Goal: Transaction & Acquisition: Purchase product/service

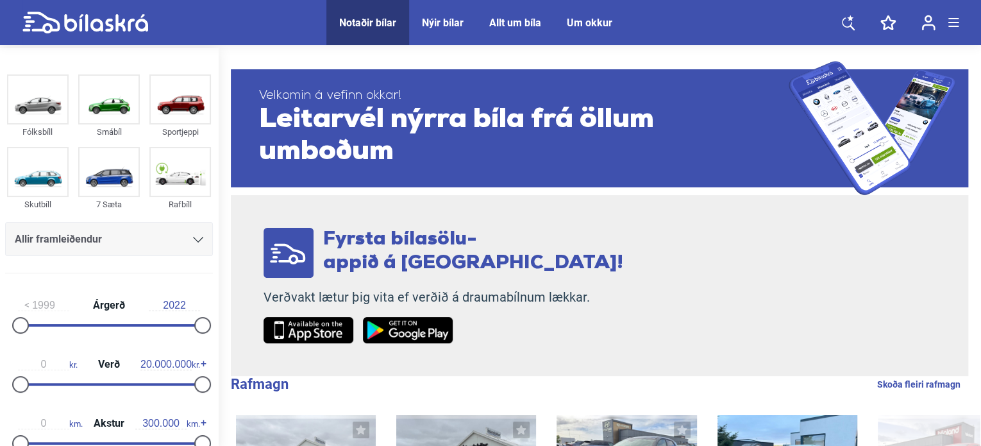
scroll to position [128, 0]
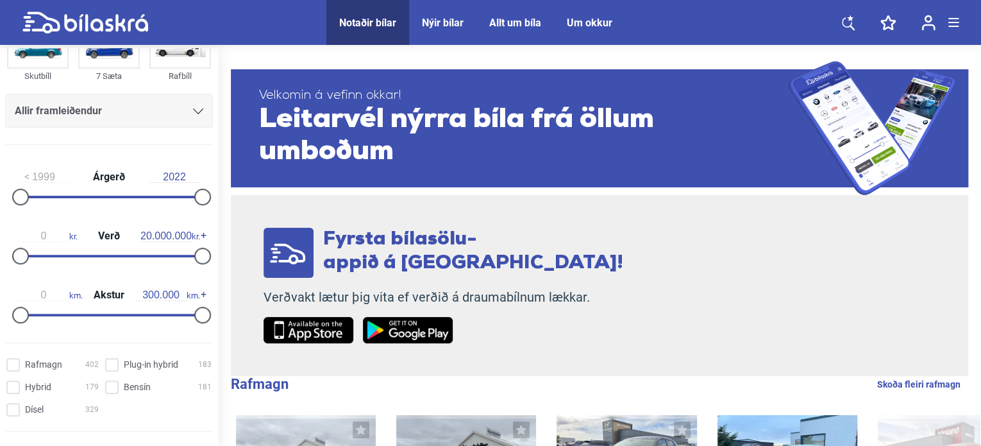
click at [42, 231] on input "0" at bounding box center [43, 236] width 51 height 12
type input "0"
click at [159, 223] on div "0 kr. Verð 20.000.000 kr." at bounding box center [109, 243] width 208 height 59
click at [154, 230] on input "20.000.000" at bounding box center [165, 236] width 51 height 12
drag, startPoint x: 183, startPoint y: 235, endPoint x: 117, endPoint y: 219, distance: 68.0
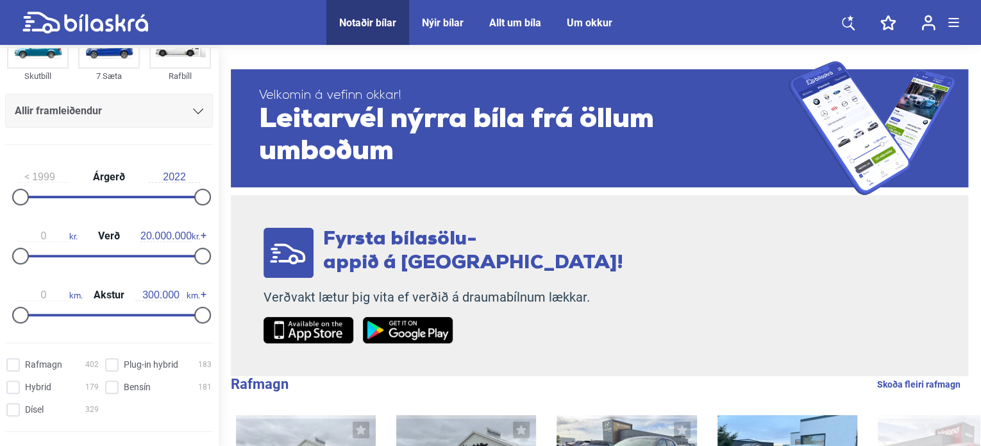
click at [117, 219] on div "0 kr. Verð 20.000.000 kr." at bounding box center [109, 243] width 208 height 59
drag, startPoint x: 198, startPoint y: 255, endPoint x: 76, endPoint y: 251, distance: 122.0
click at [76, 251] on div at bounding box center [77, 256] width 17 height 17
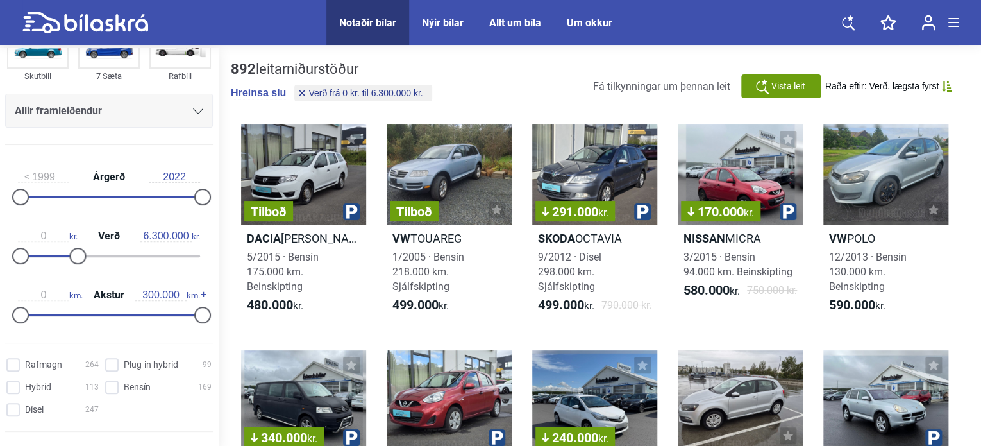
click at [146, 234] on input "6.300.000" at bounding box center [165, 236] width 51 height 12
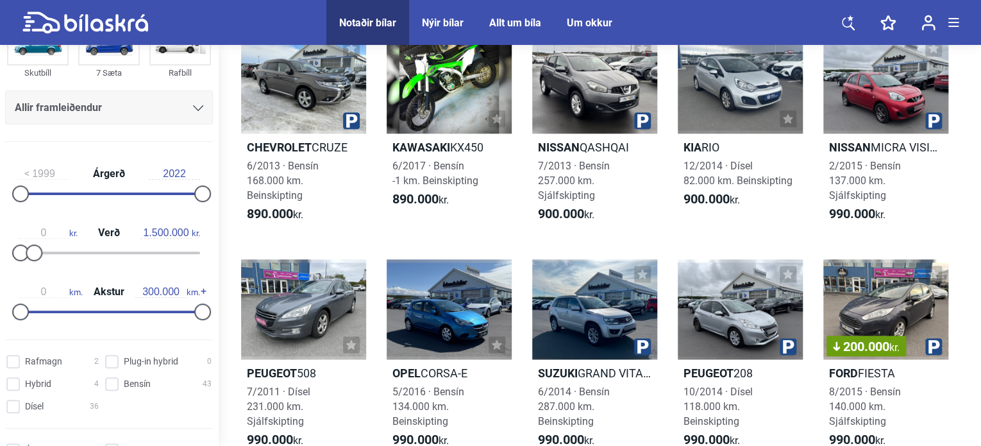
scroll to position [770, 0]
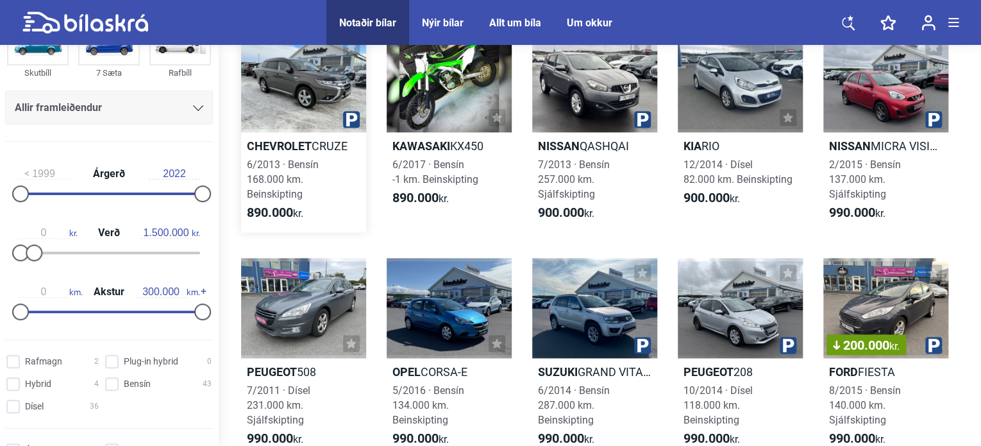
type input "1.500.000"
click at [284, 115] on div at bounding box center [303, 82] width 125 height 100
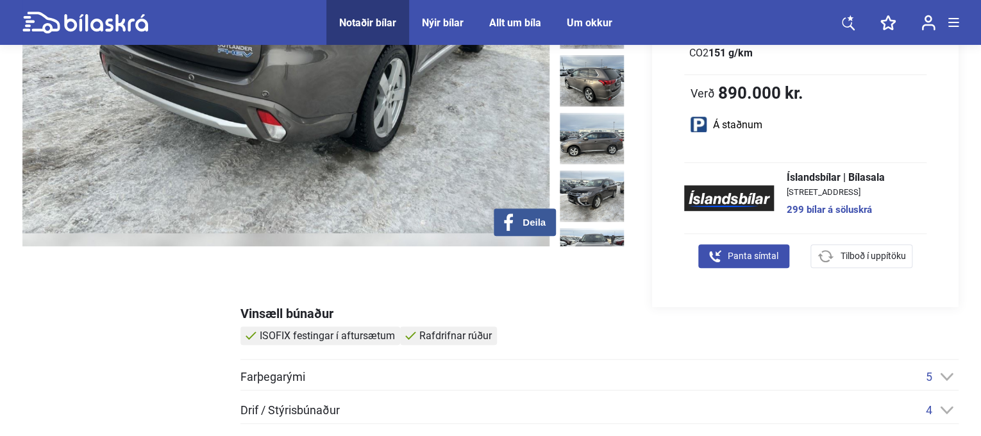
scroll to position [513, 0]
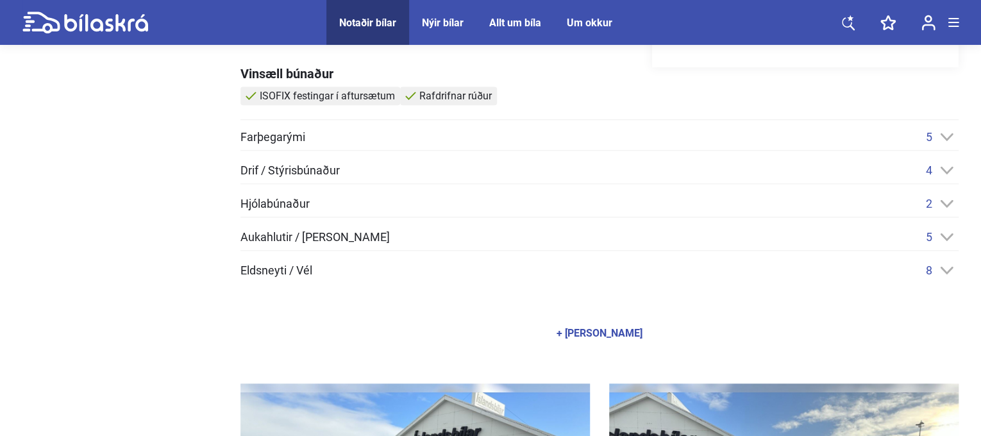
click at [430, 131] on div "Farþegarými 5" at bounding box center [600, 136] width 718 height 13
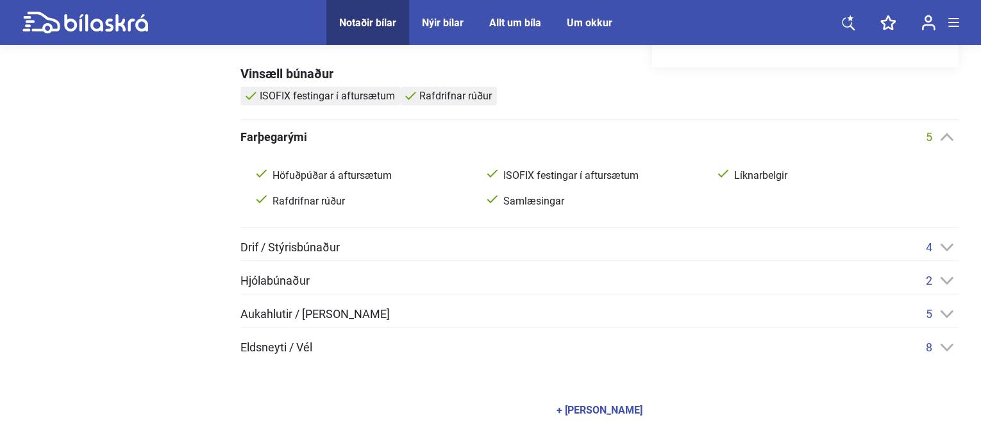
click at [430, 131] on div "Farþegarými 5" at bounding box center [600, 136] width 718 height 13
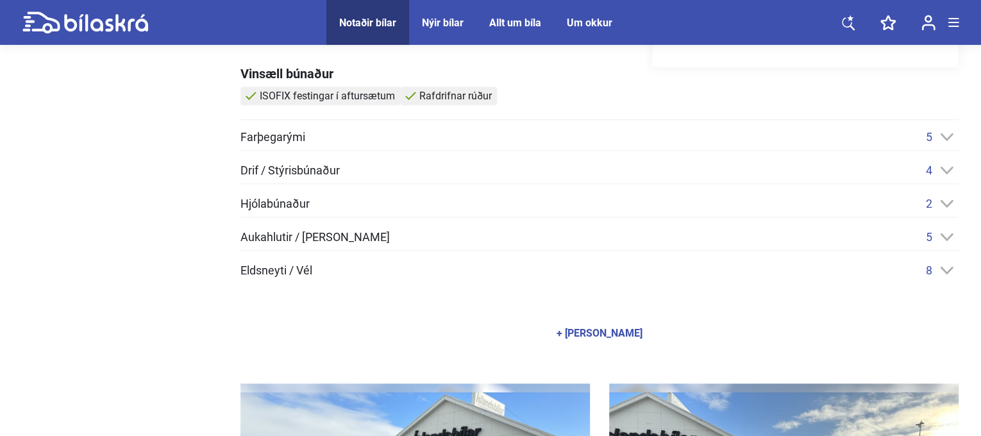
click at [413, 174] on div "Drif / Stýrisbúnaður 4" at bounding box center [600, 170] width 718 height 13
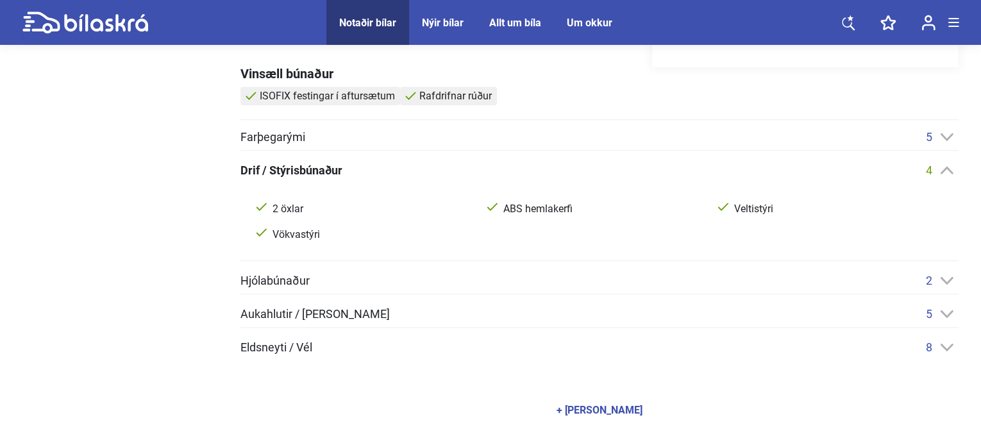
click at [413, 174] on div "Drif / Stýrisbúnaður 4" at bounding box center [600, 170] width 718 height 13
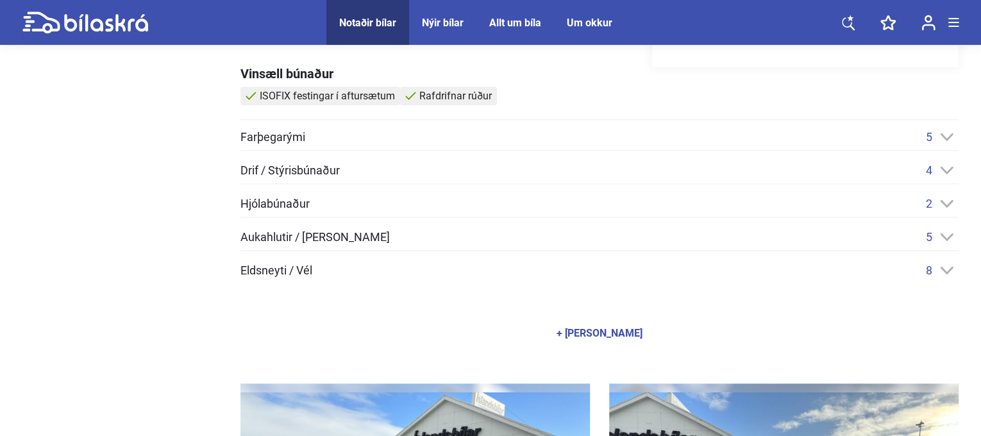
click at [405, 194] on div "Farþegarými 5 Höfuðpúðar á aftursætum ISOFIX festingar í aftursætum Líknarbelgi…" at bounding box center [600, 203] width 718 height 147
click at [407, 210] on div "Hjólabúnaður 2 2 Heilsarsdekk 2 Sumardekk" at bounding box center [600, 207] width 718 height 21
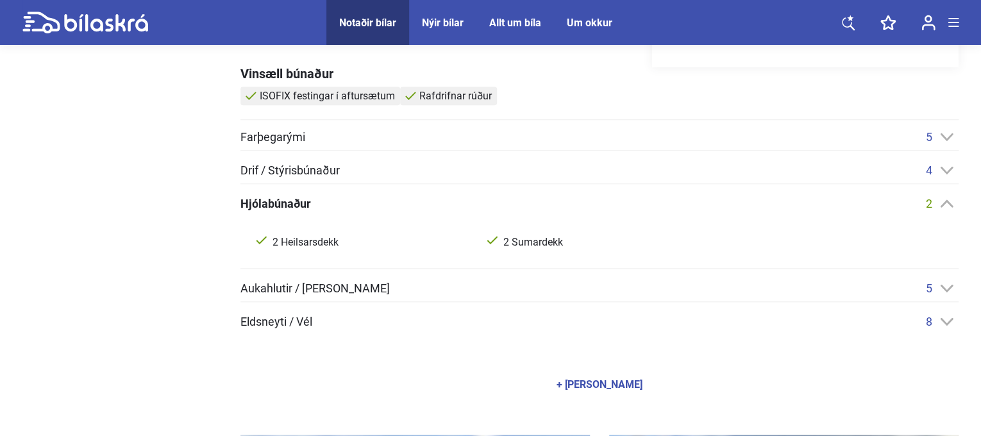
click at [407, 210] on div "Hjólabúnaður 2 2 Heilsarsdekk 2 Sumardekk" at bounding box center [600, 233] width 718 height 72
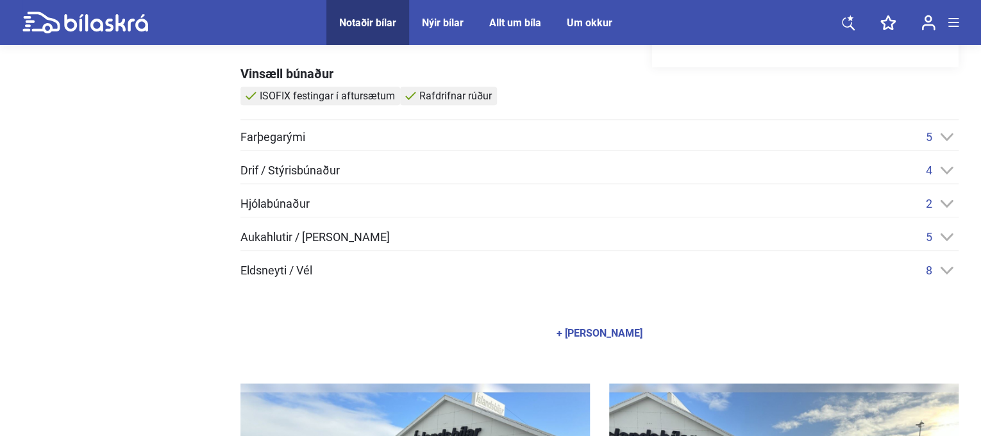
click at [387, 243] on div "Aukahlutir / [PERSON_NAME] 5 Fjarstýrðar samlæsingar Rafdrifnir hliðarspeglar Þ…" at bounding box center [600, 240] width 718 height 21
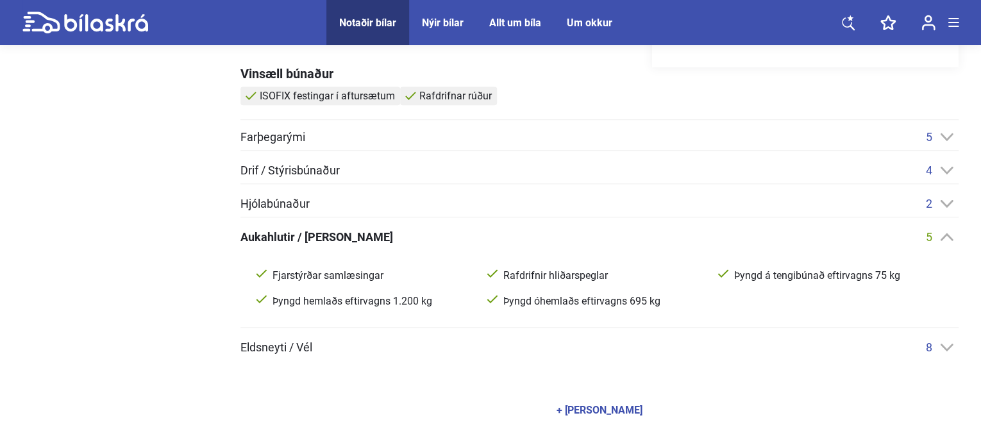
click at [389, 235] on div "Aukahlutir / [PERSON_NAME] 5" at bounding box center [600, 236] width 718 height 13
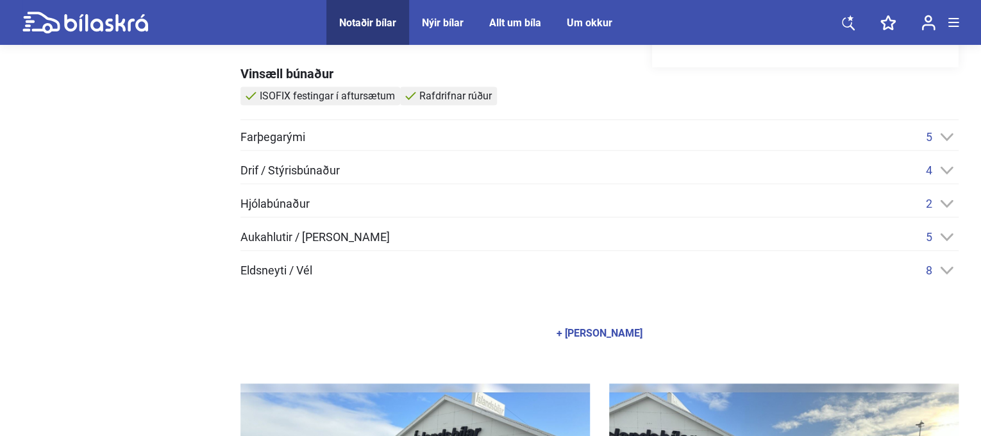
click at [377, 264] on div "Eldsneyti / Vél 8" at bounding box center [600, 270] width 718 height 13
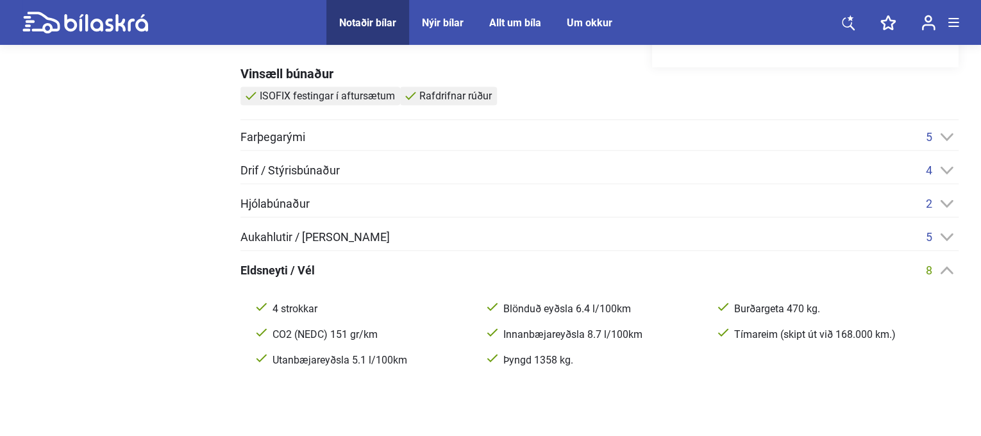
click at [377, 264] on div "Eldsneyti / Vél 8" at bounding box center [600, 270] width 718 height 13
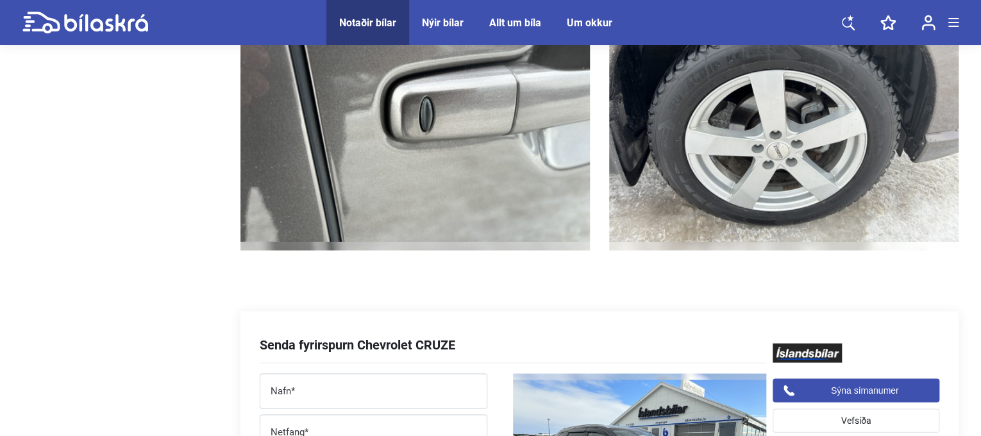
scroll to position [6094, 0]
